Goal: Task Accomplishment & Management: Manage account settings

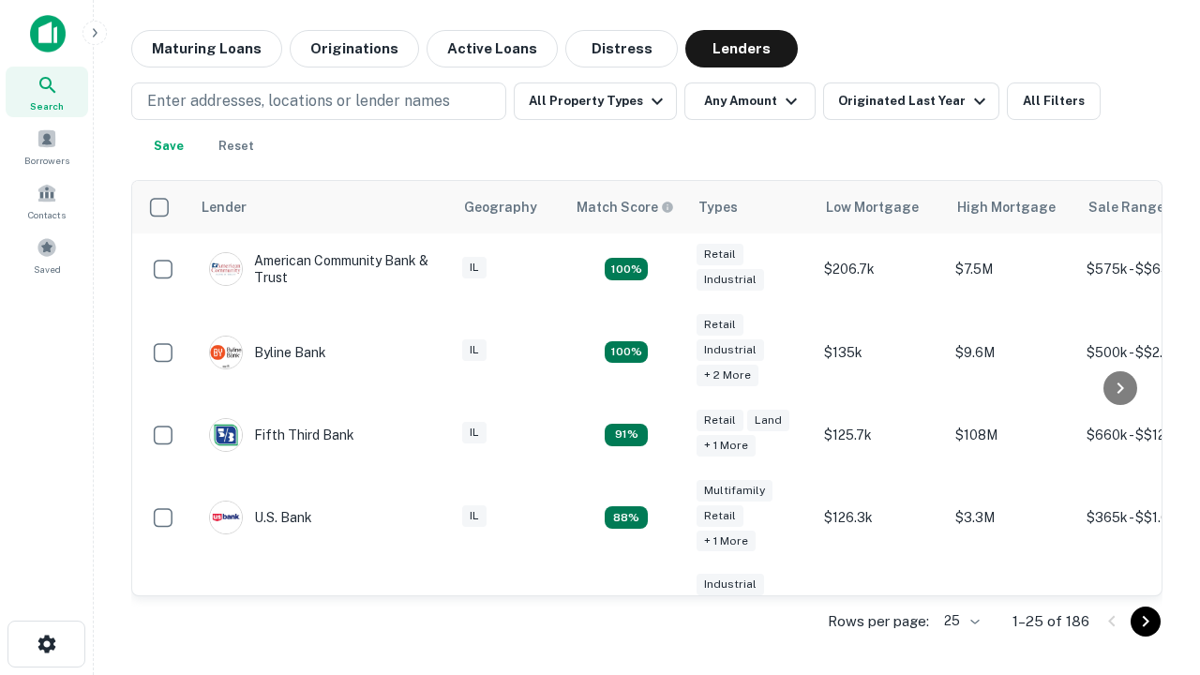
click at [1145, 621] on icon "Go to next page" at bounding box center [1145, 621] width 22 height 22
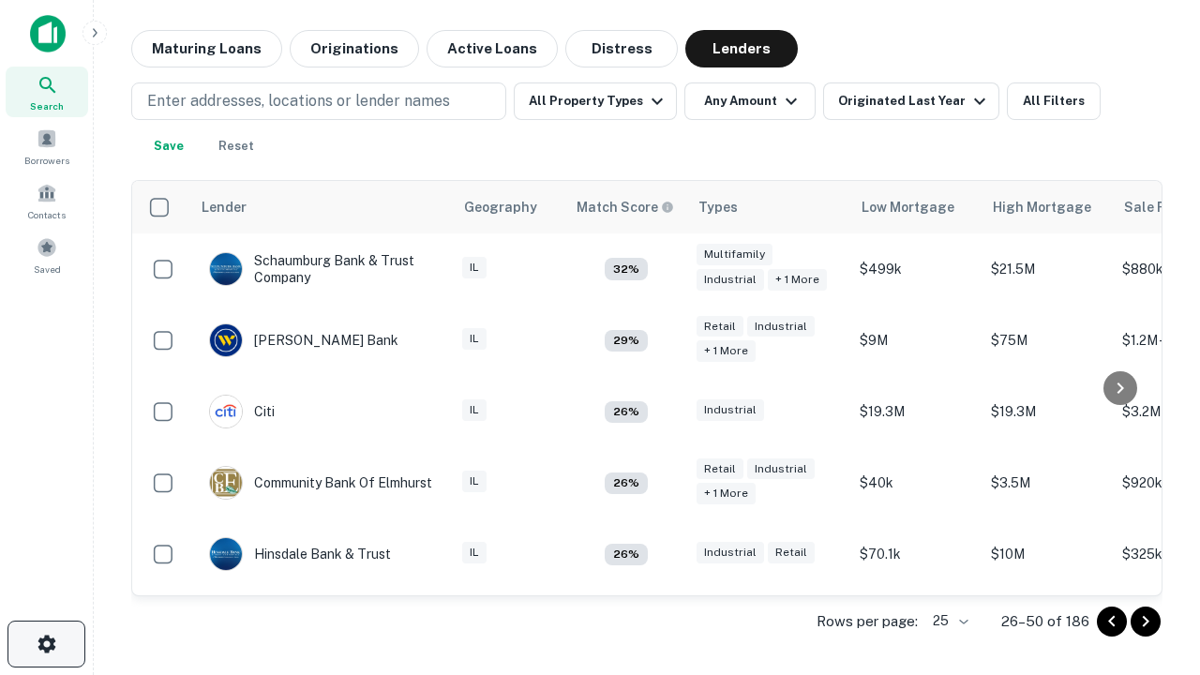
click at [46, 644] on icon "button" at bounding box center [47, 644] width 22 height 22
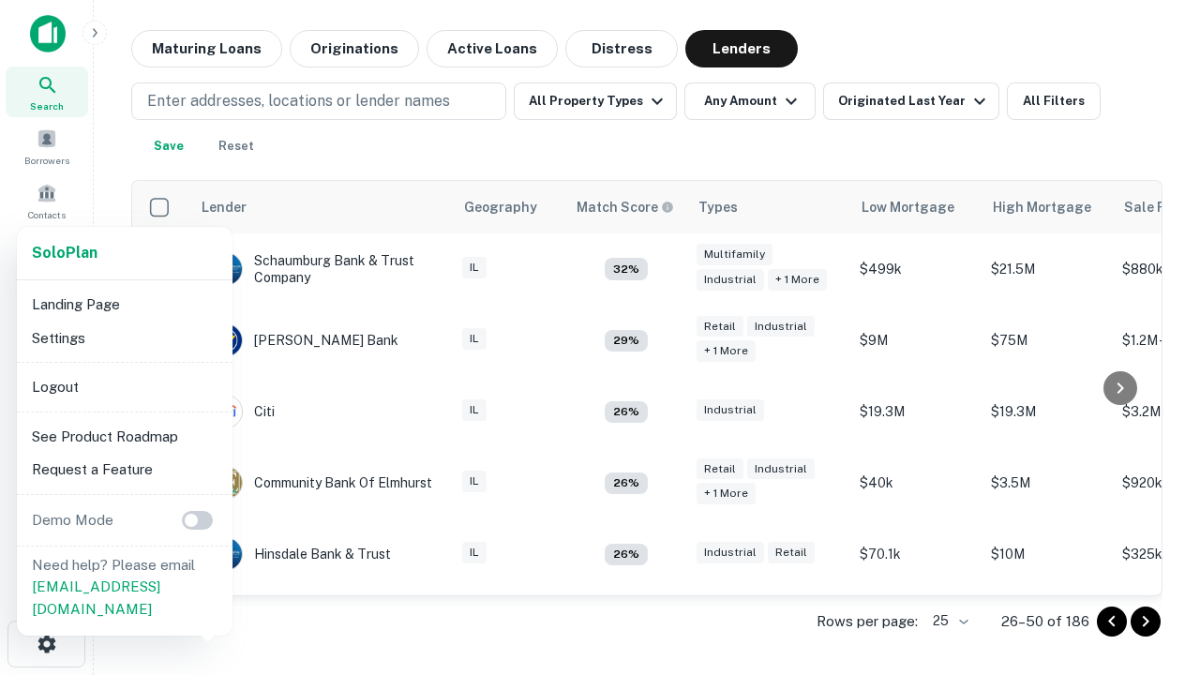
click at [124, 386] on li "Logout" at bounding box center [124, 387] width 201 height 34
